Goal: Navigation & Orientation: Find specific page/section

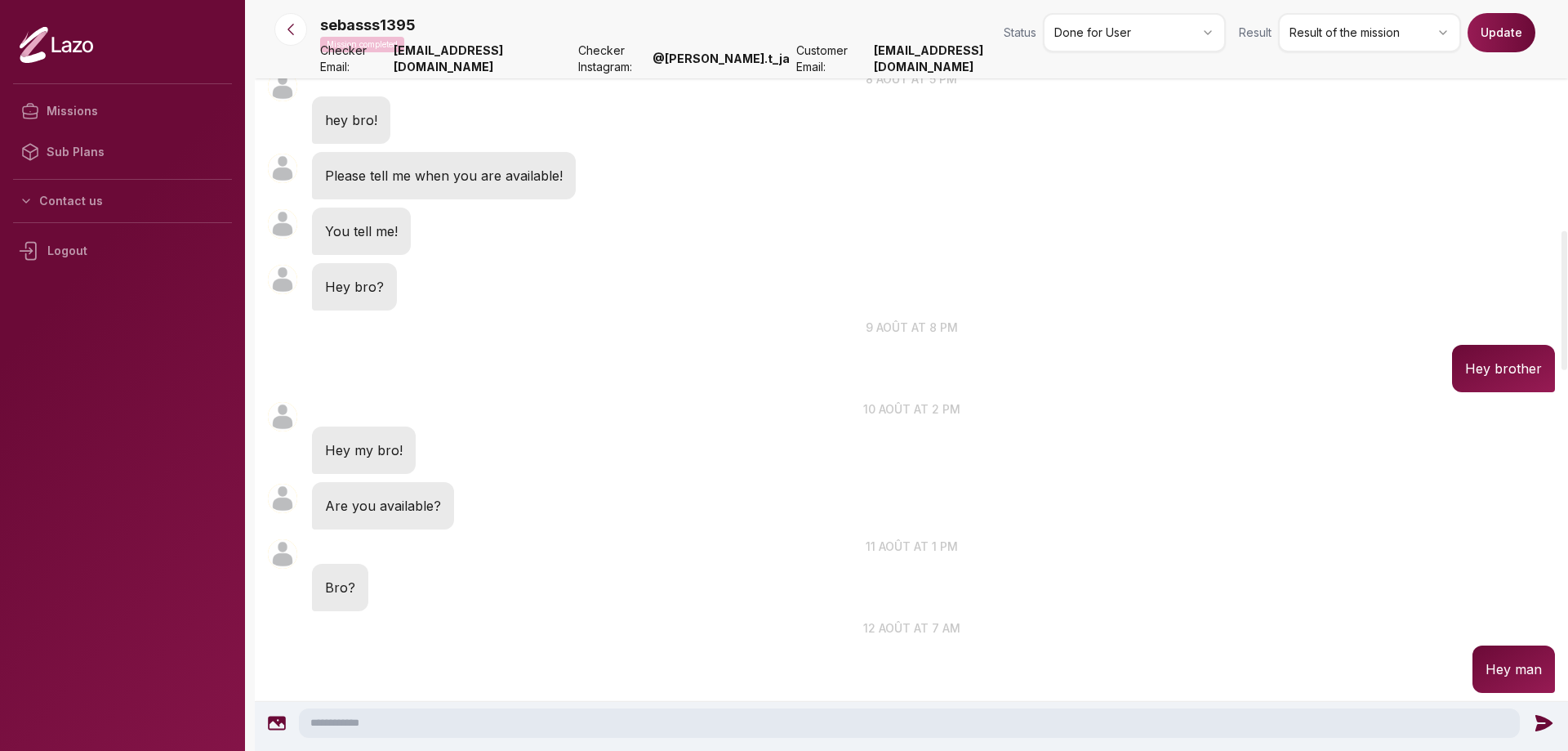
scroll to position [1590, 0]
